Goal: Transaction & Acquisition: Purchase product/service

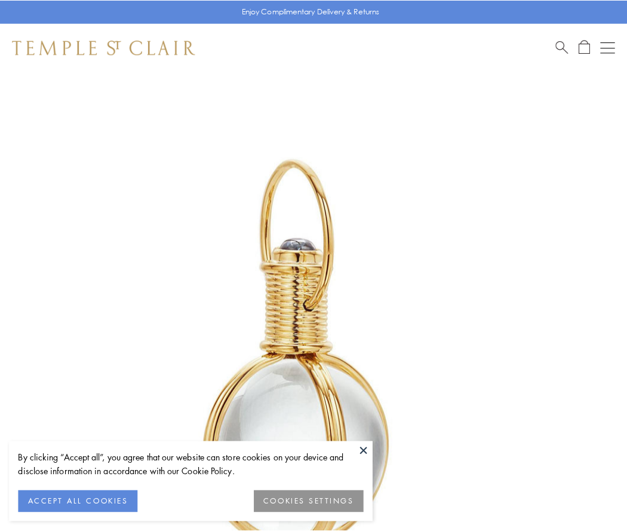
scroll to position [312, 0]
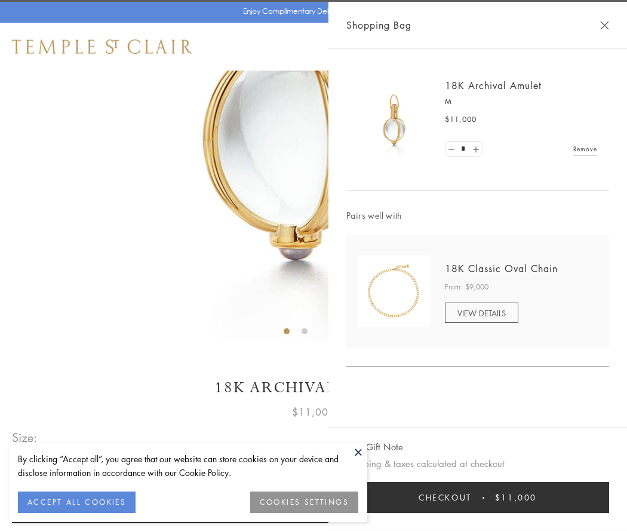
click at [478, 497] on button "Checkout $11,000" at bounding box center [478, 497] width 263 height 31
